Goal: Information Seeking & Learning: Learn about a topic

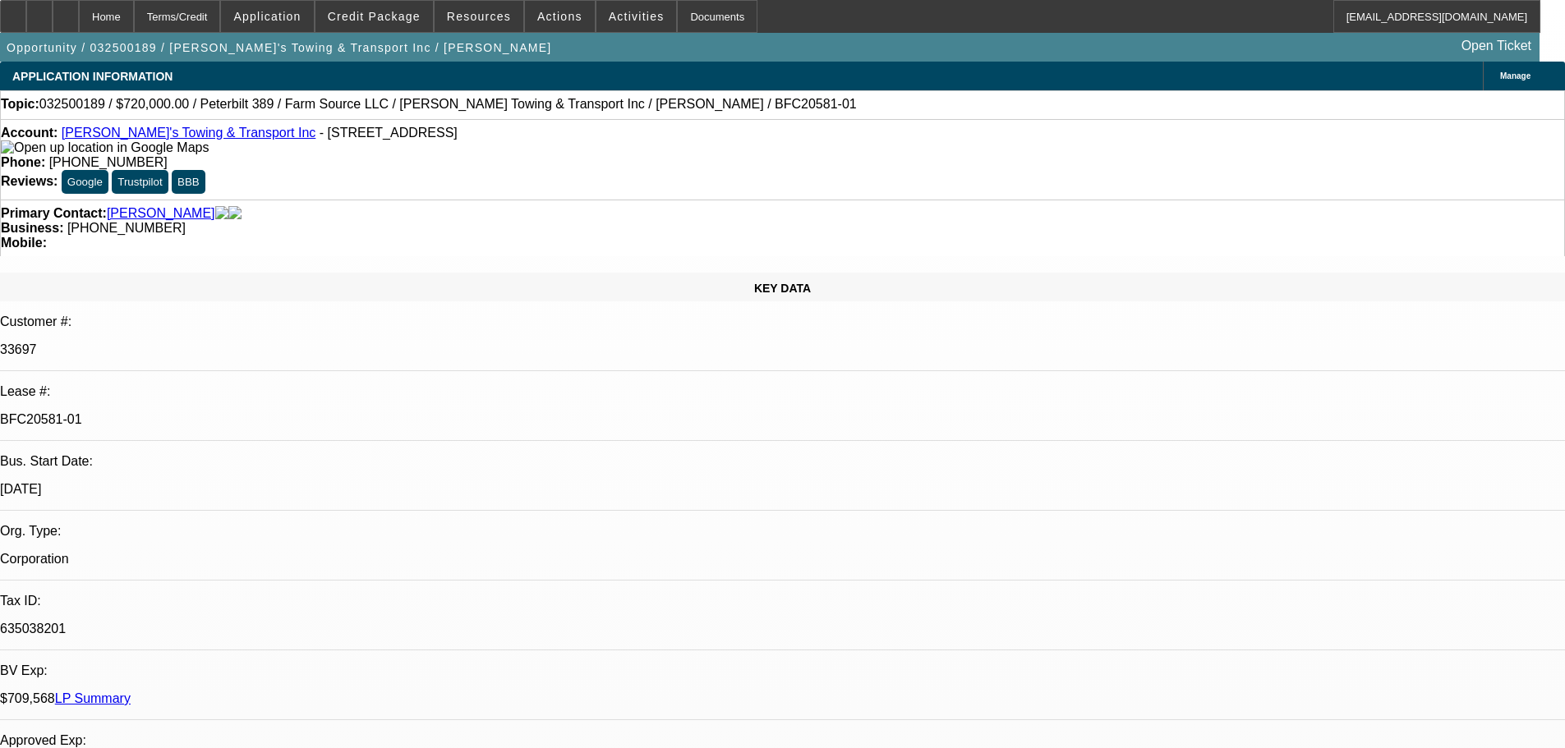
select select "0"
select select "2"
select select "0"
select select "6"
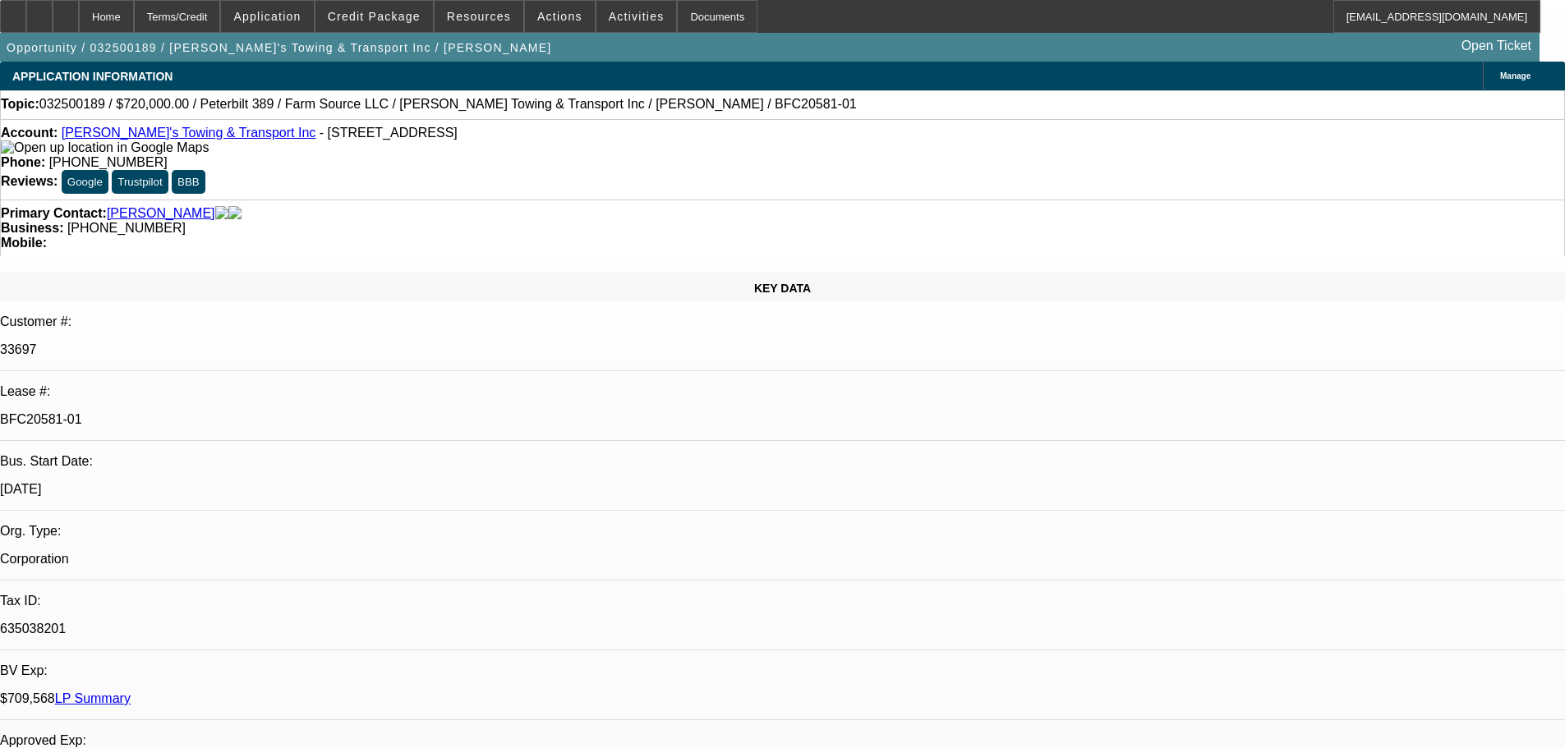
select select "0"
select select "2"
select select "0"
select select "6"
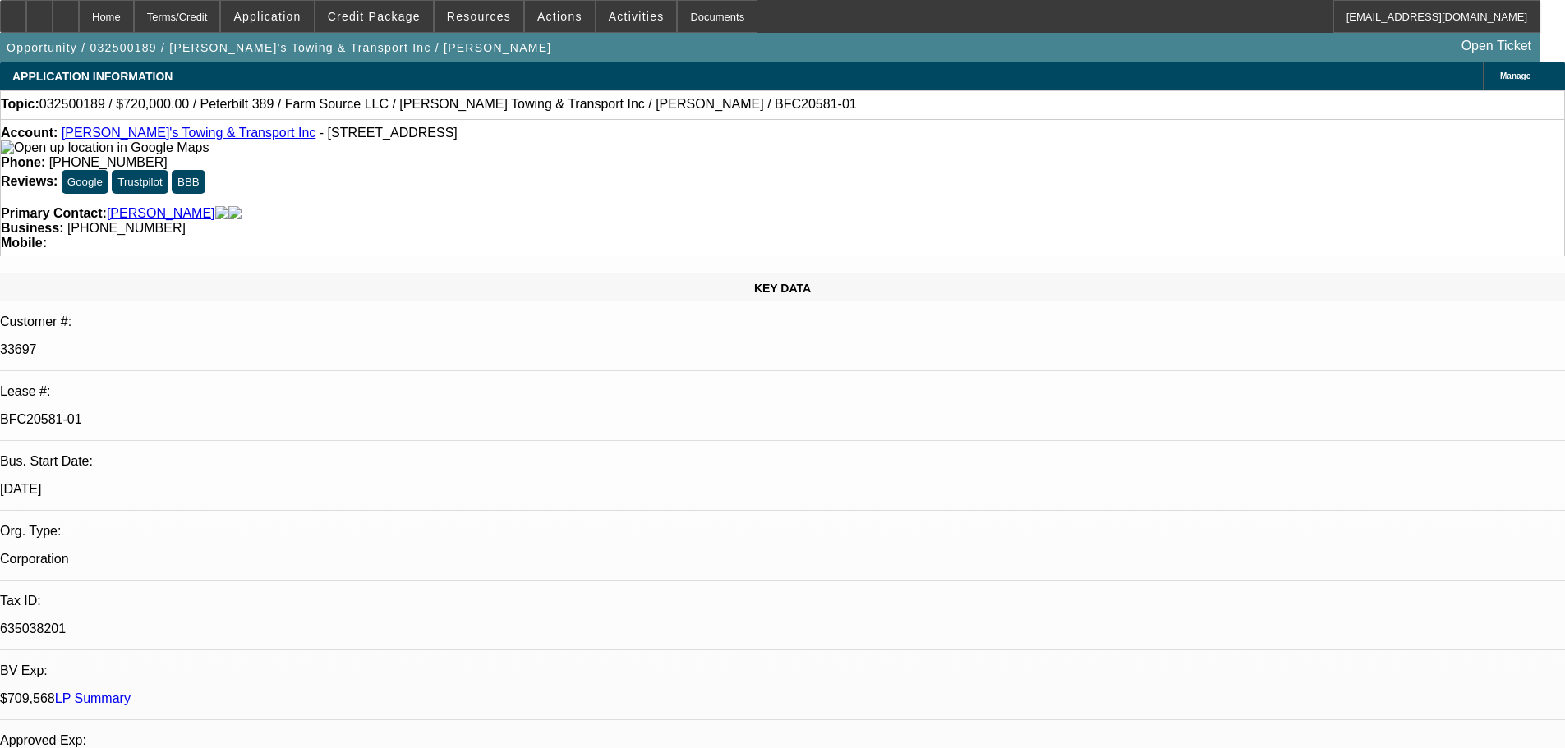
select select "0"
select select "2"
select select "0"
select select "6"
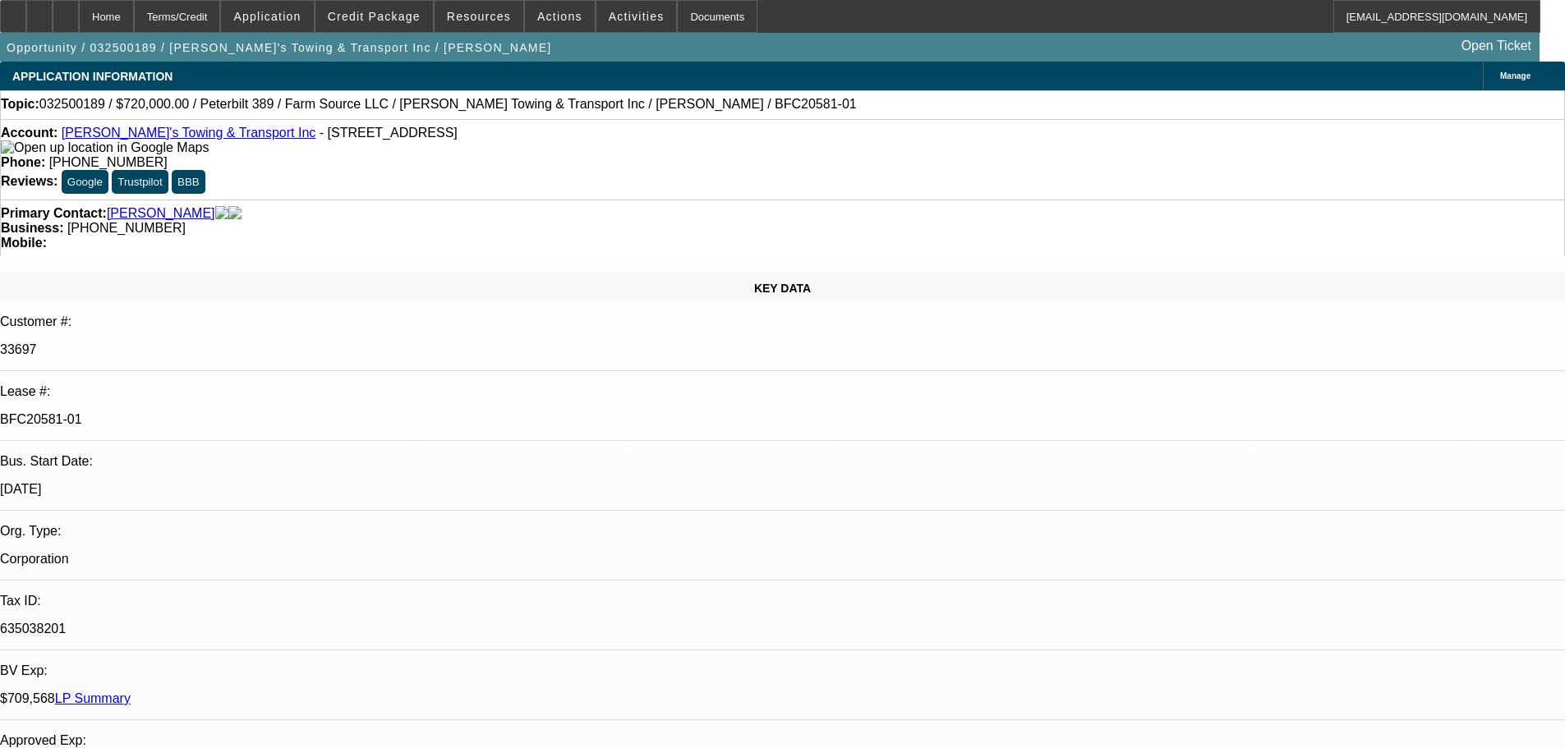
select select "0"
select select "2"
select select "0"
select select "6"
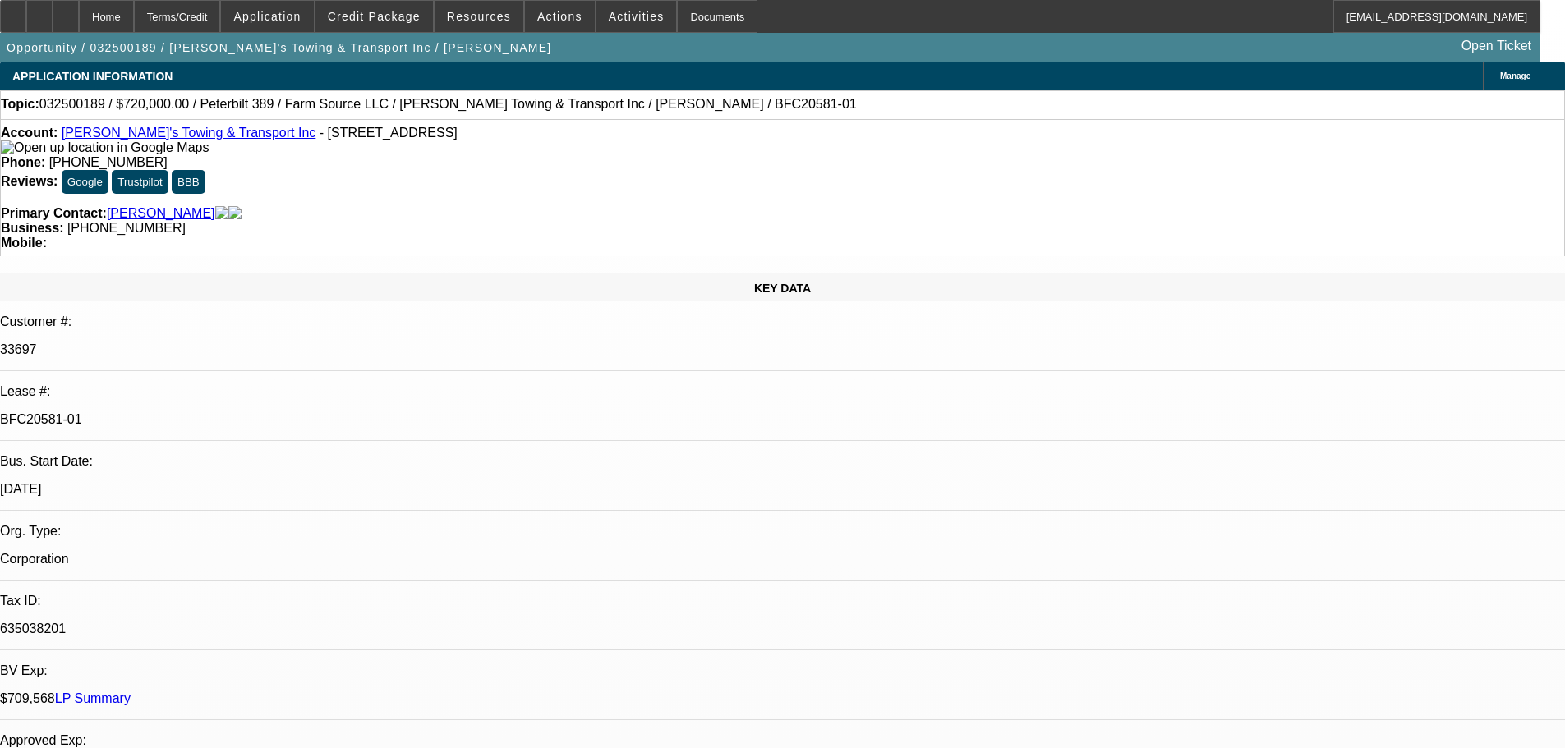
scroll to position [1560, 0]
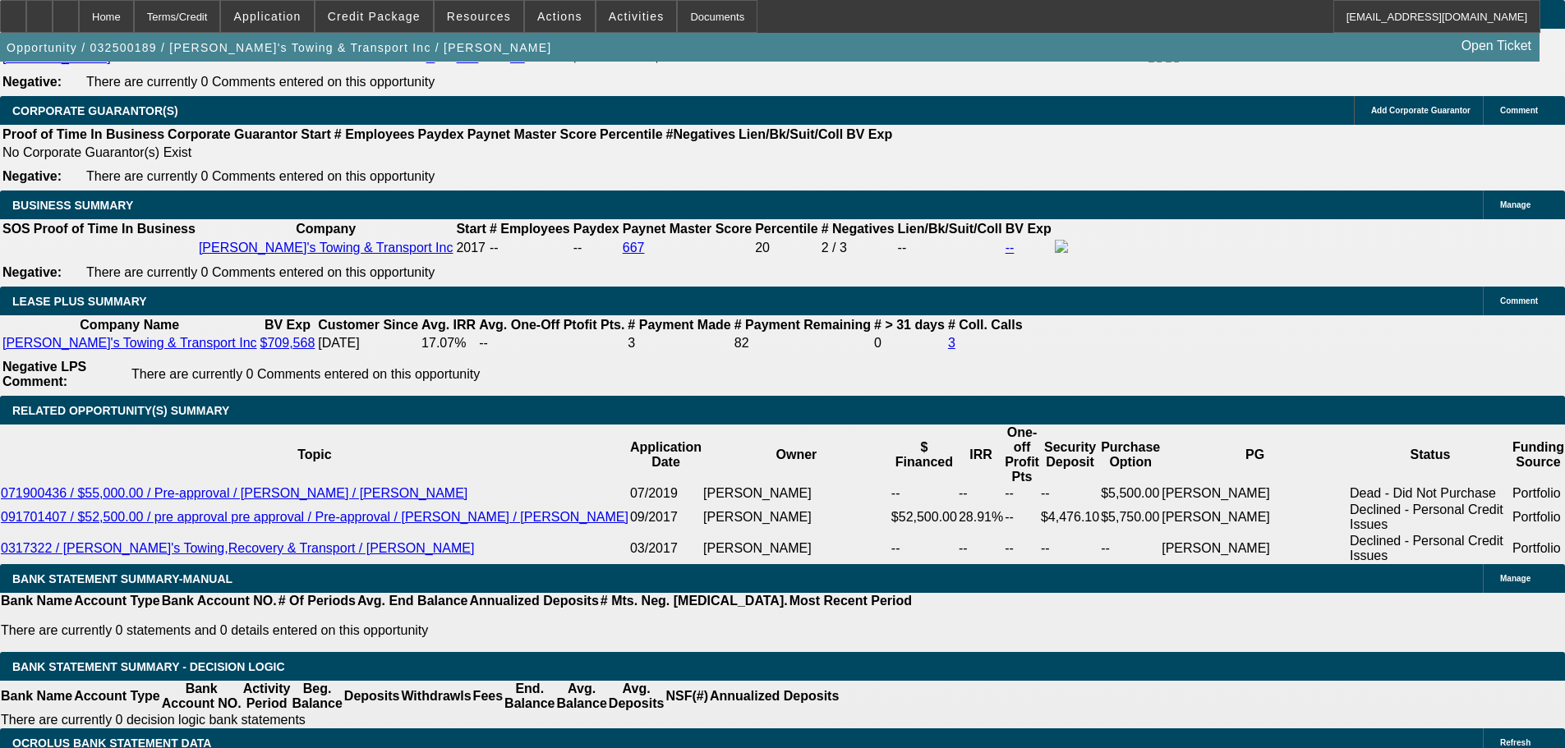
scroll to position [2628, 0]
